Goal: Task Accomplishment & Management: Use online tool/utility

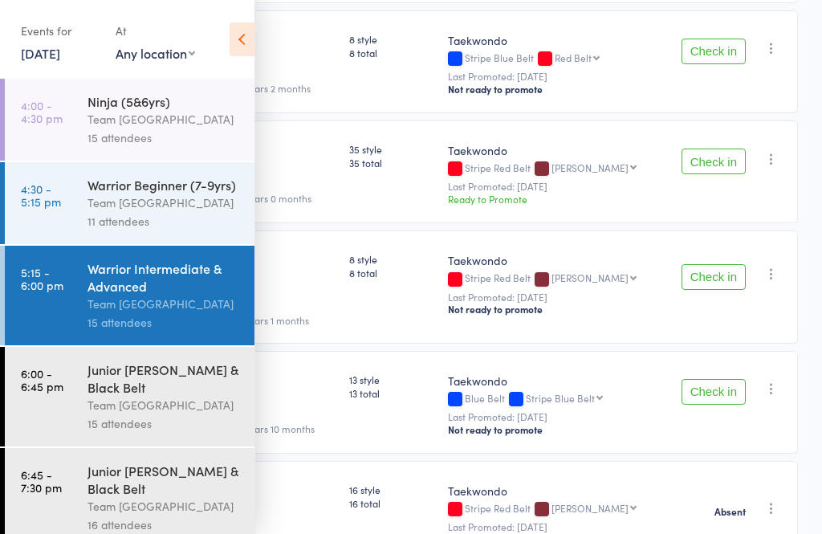
click at [48, 390] on time "6:00 - 6:45 pm" at bounding box center [42, 380] width 43 height 26
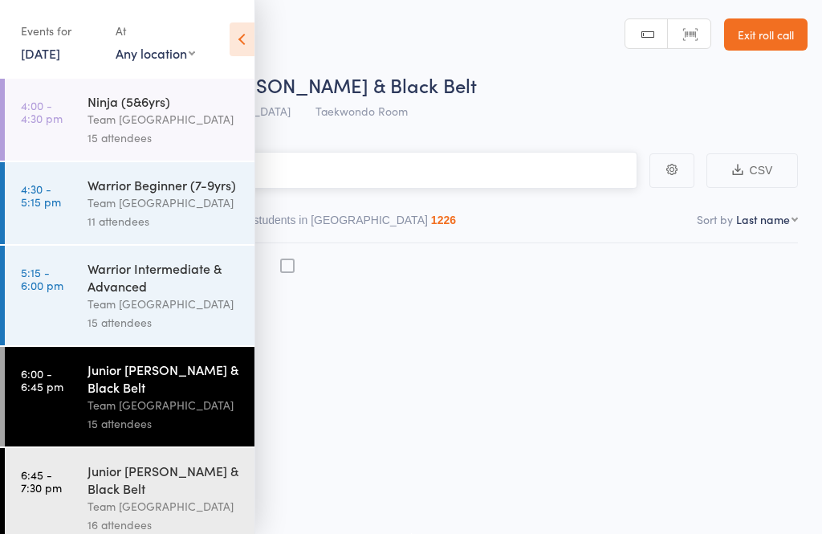
scroll to position [1, 0]
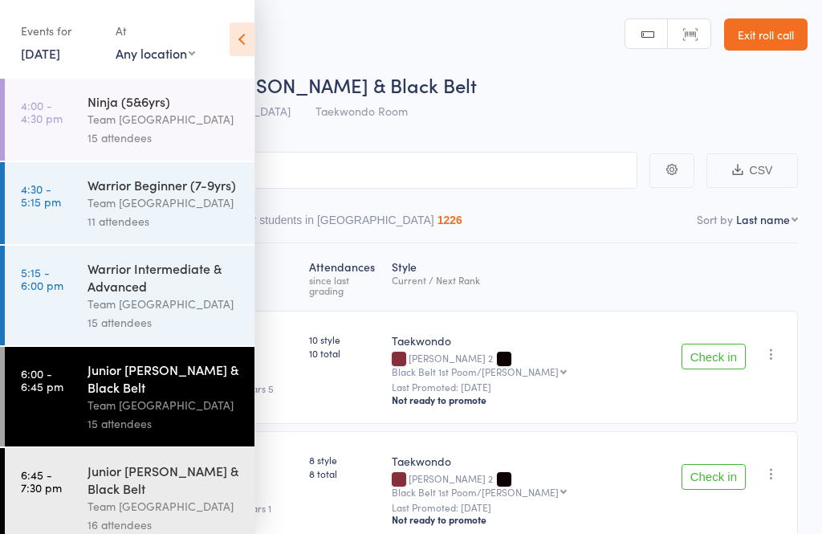
click at [250, 34] on icon at bounding box center [242, 39] width 25 height 34
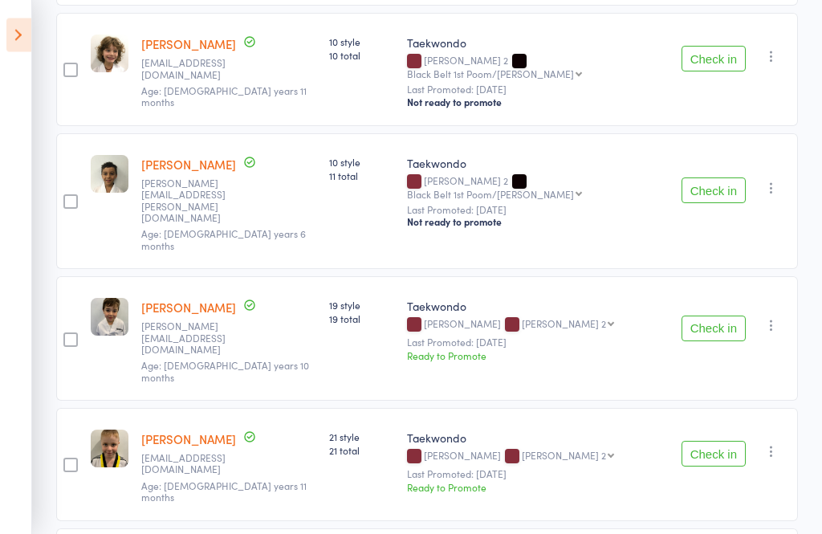
click at [731, 178] on button "Check in" at bounding box center [714, 191] width 64 height 26
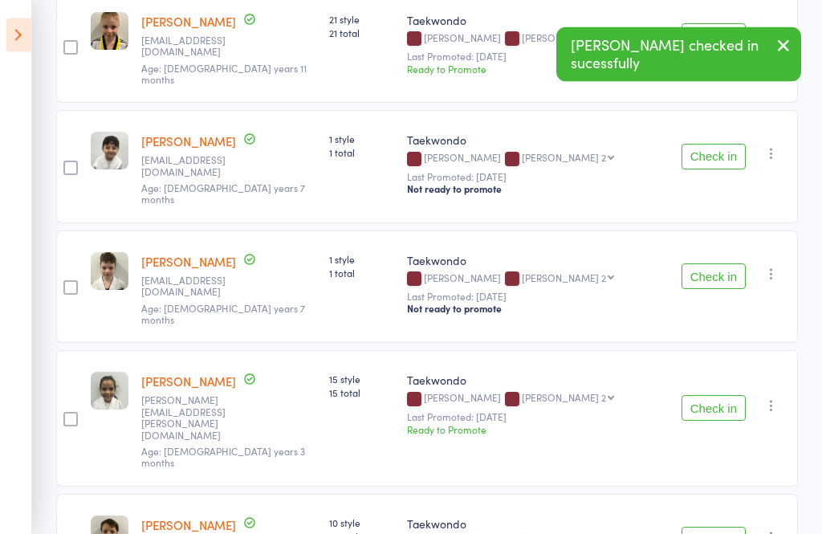
scroll to position [829, 0]
click at [715, 527] on button "Check in" at bounding box center [714, 540] width 64 height 26
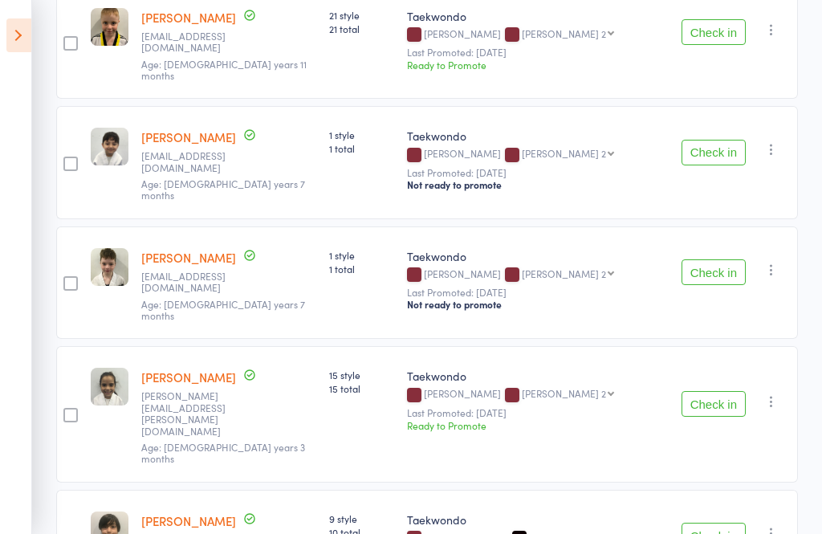
scroll to position [836, 0]
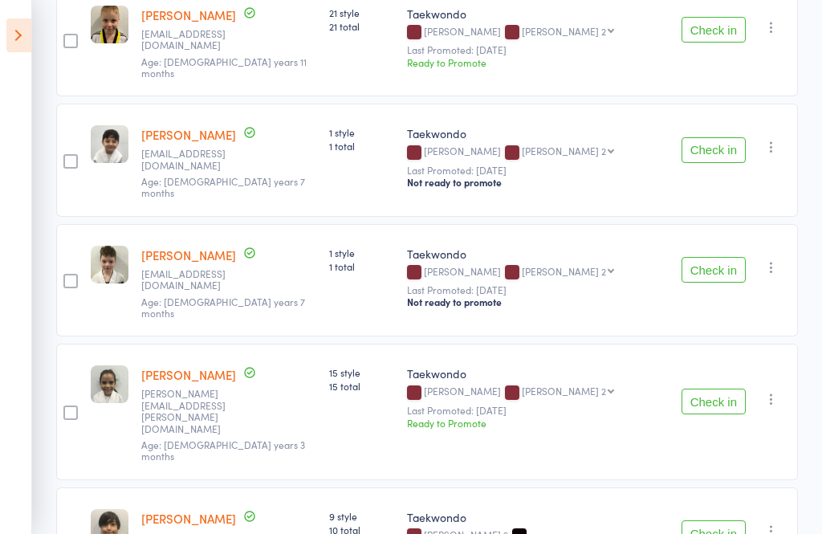
click at [716, 389] on button "Check in" at bounding box center [714, 402] width 64 height 26
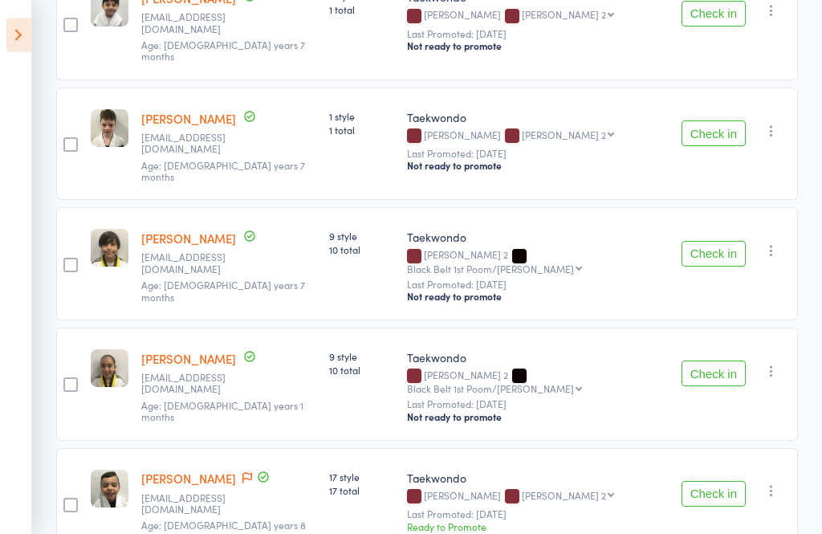
scroll to position [972, 0]
click at [737, 481] on button "Check in" at bounding box center [714, 494] width 64 height 26
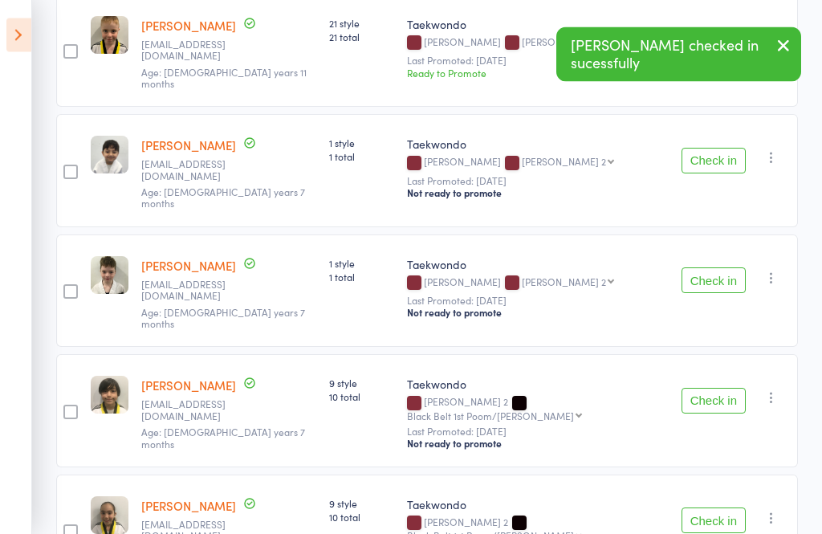
scroll to position [820, 0]
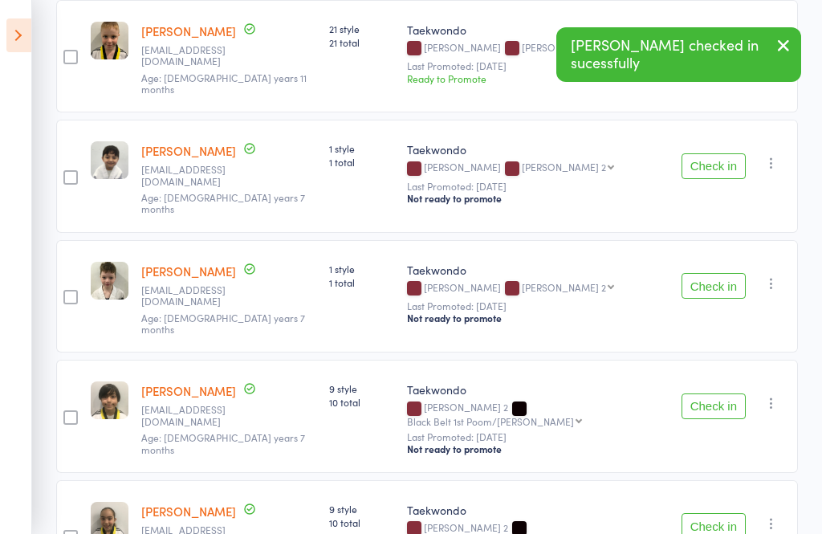
click at [724, 273] on button "Check in" at bounding box center [714, 286] width 64 height 26
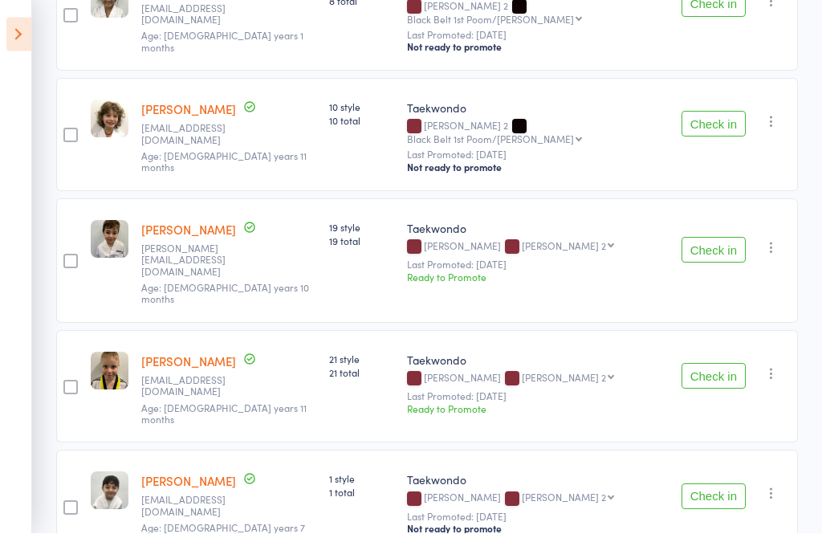
scroll to position [491, 0]
click at [719, 236] on button "Check in" at bounding box center [714, 249] width 64 height 26
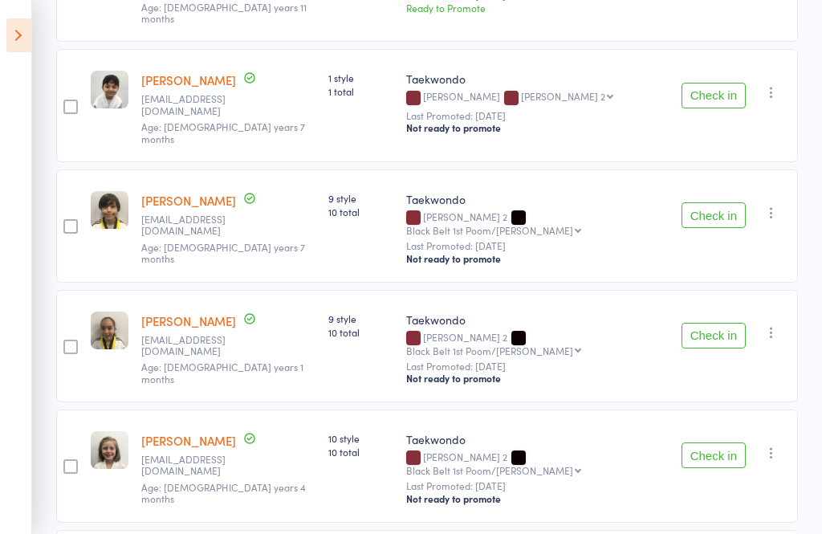
scroll to position [774, 0]
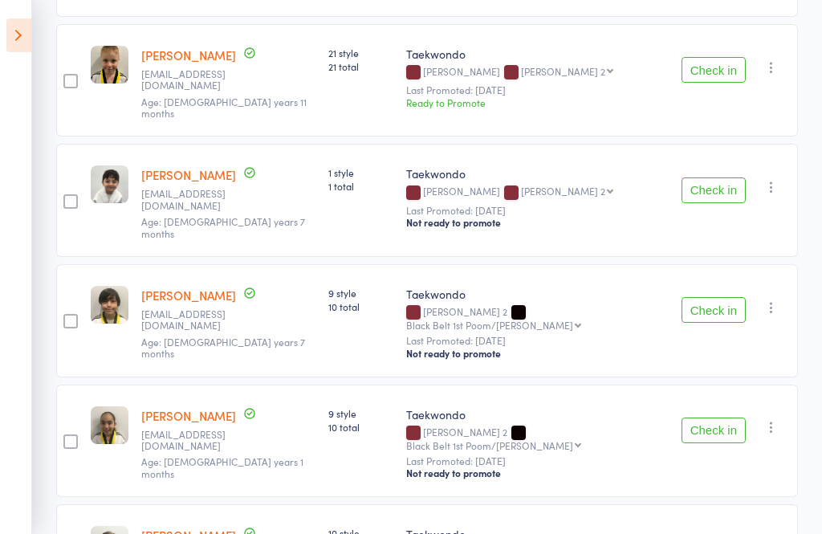
click at [727, 297] on button "Check in" at bounding box center [714, 310] width 64 height 26
click at [724, 417] on button "Check in" at bounding box center [714, 430] width 64 height 26
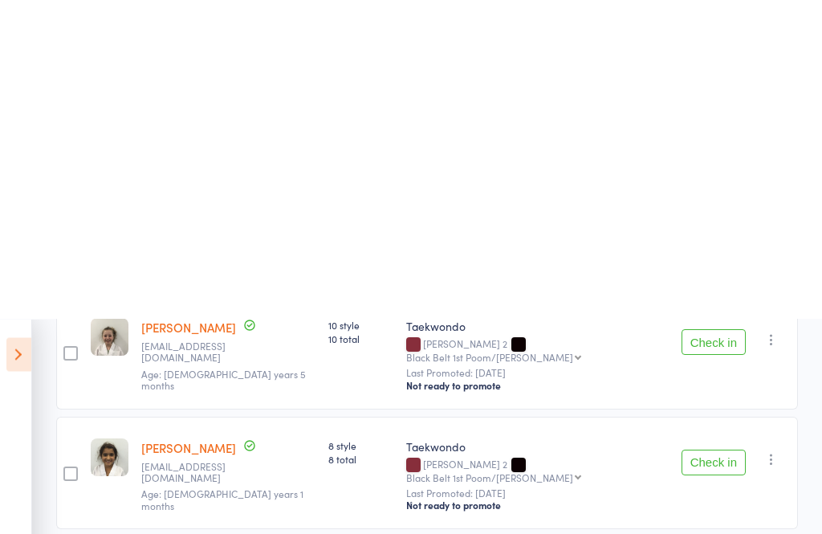
scroll to position [0, 0]
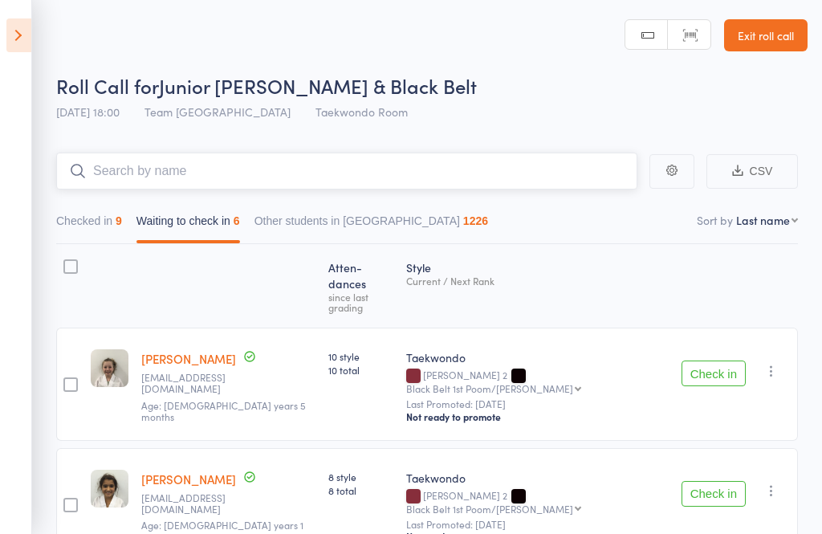
click at [84, 187] on input "search" at bounding box center [346, 171] width 581 height 37
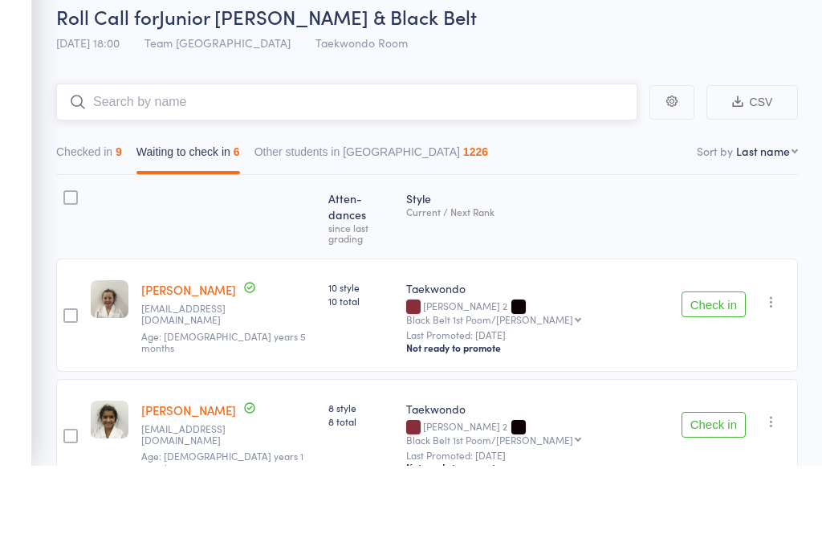
click at [95, 206] on button "Checked in 9" at bounding box center [89, 224] width 66 height 37
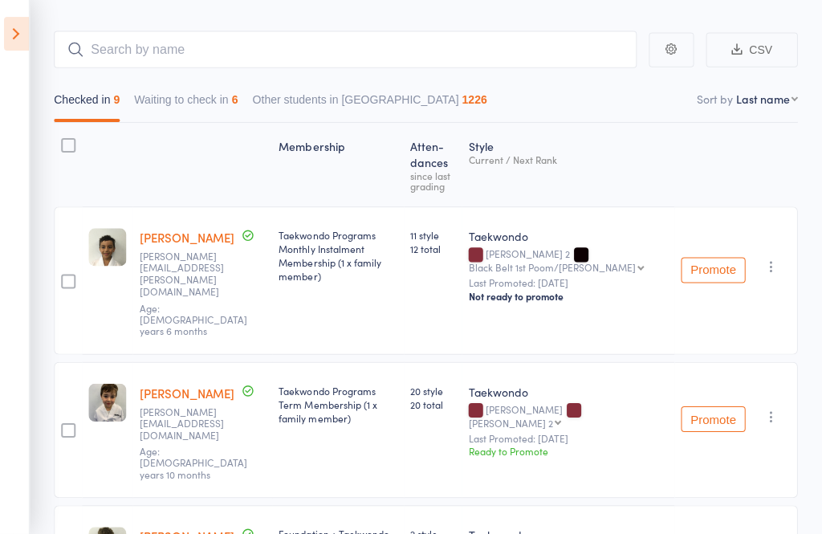
scroll to position [121, 0]
click at [178, 106] on button "Waiting to check in 6" at bounding box center [188, 103] width 104 height 37
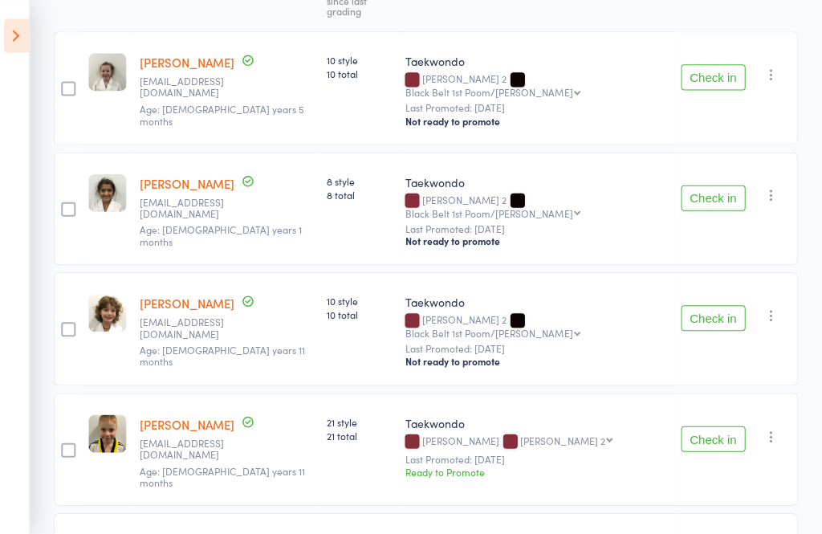
scroll to position [296, 0]
click at [729, 304] on button "Check in" at bounding box center [714, 317] width 64 height 26
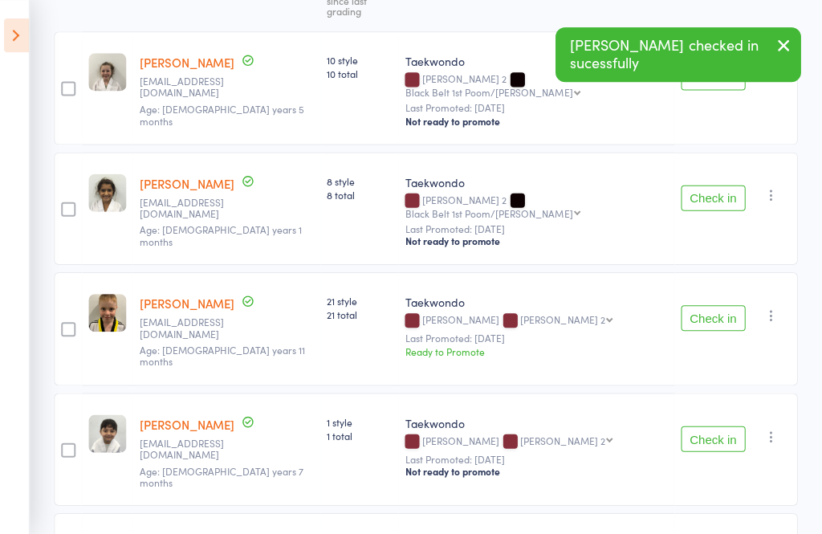
click at [720, 304] on button "Check in" at bounding box center [714, 317] width 64 height 26
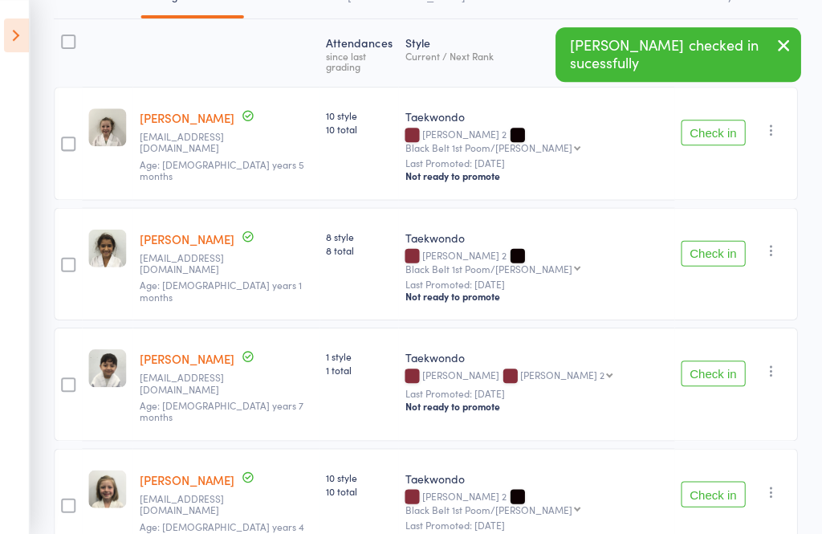
click at [778, 48] on icon "button" at bounding box center [783, 45] width 19 height 20
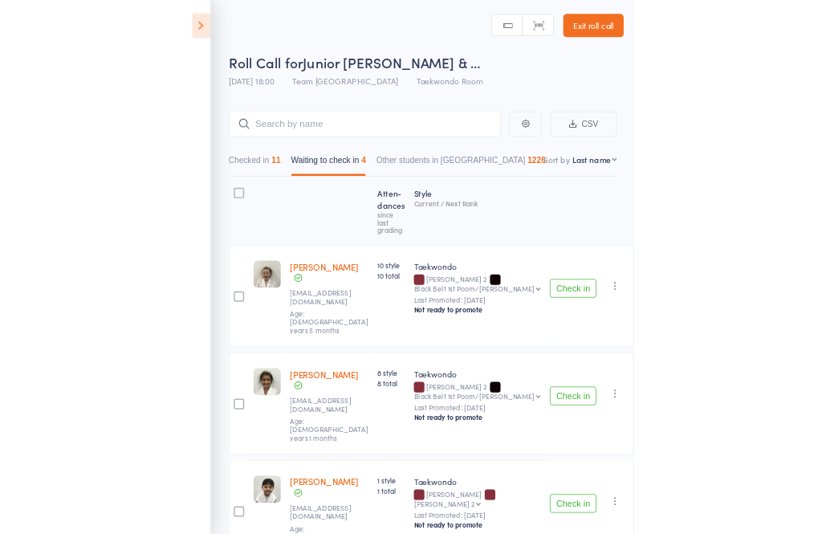
scroll to position [88, 0]
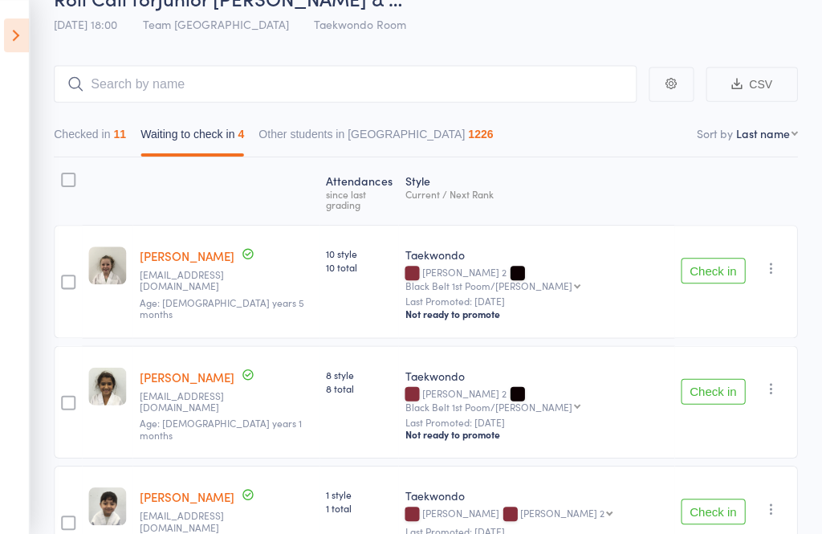
click at [85, 135] on button "Checked in 11" at bounding box center [92, 137] width 72 height 37
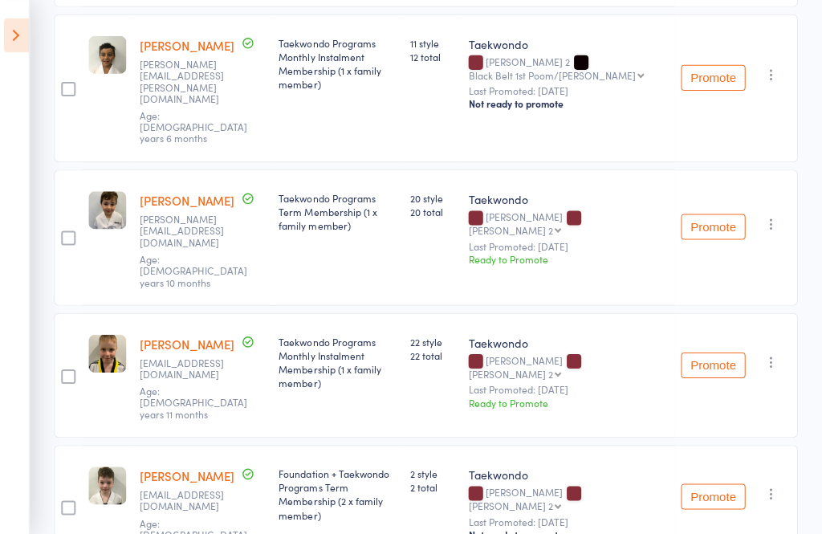
click at [775, 353] on icon "button" at bounding box center [771, 361] width 16 height 16
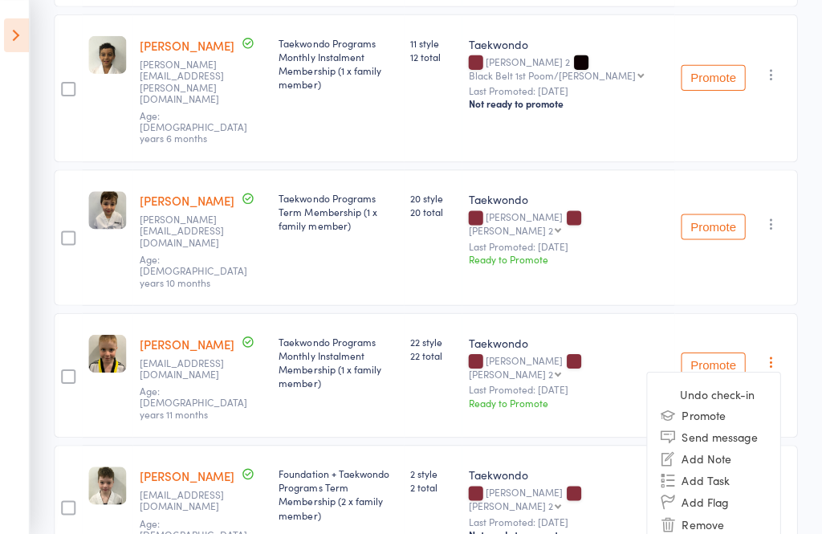
scroll to position [446, 0]
click at [758, 382] on li "Undo check-in" at bounding box center [714, 392] width 132 height 20
